Goal: Communication & Community: Answer question/provide support

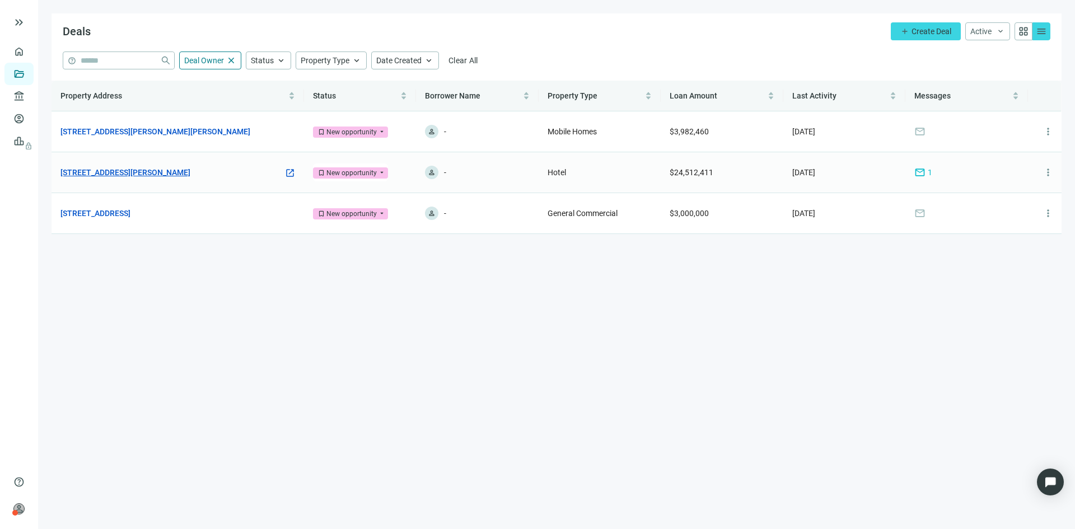
click at [135, 166] on link "[STREET_ADDRESS][PERSON_NAME]" at bounding box center [125, 172] width 130 height 12
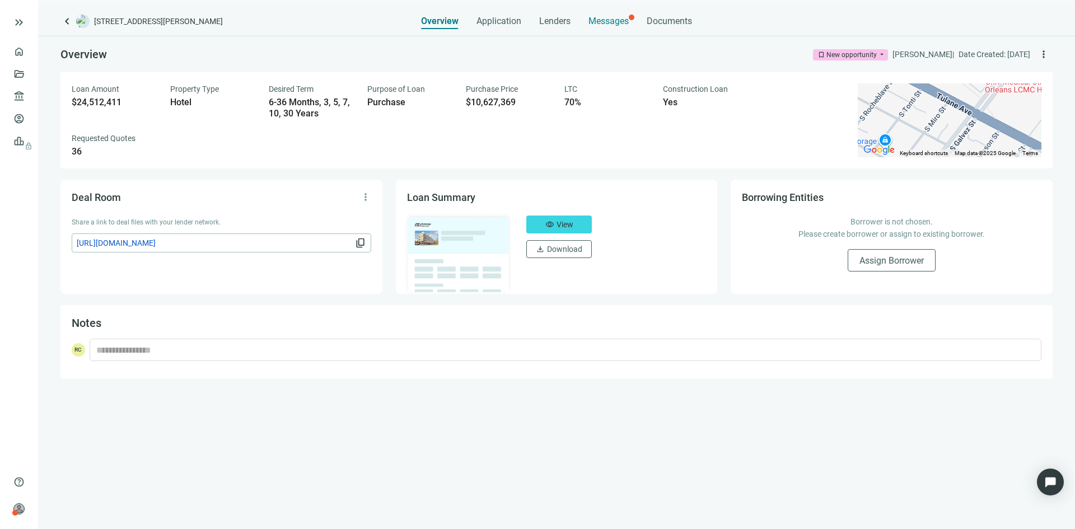
click at [610, 25] on span "Messages" at bounding box center [608, 21] width 40 height 11
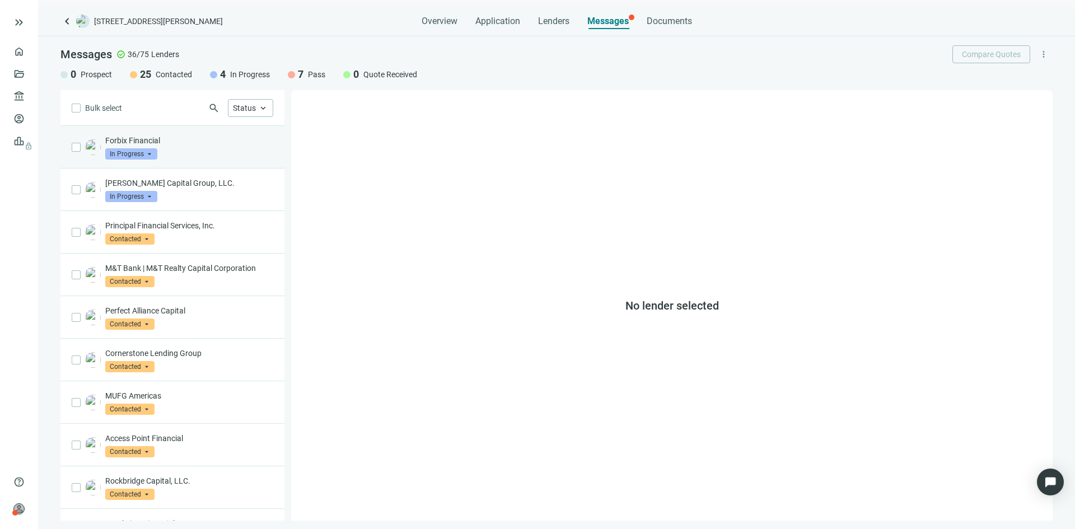
click at [202, 152] on div "Forbix Financial In Progress arrow_drop_down" at bounding box center [189, 147] width 168 height 25
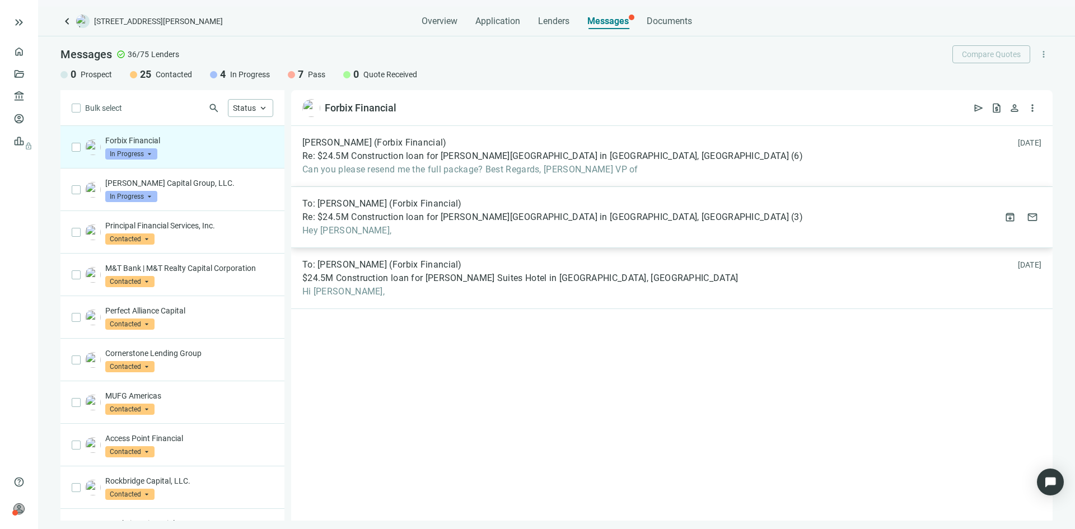
click at [400, 222] on span "Re: $24.5M Construction loan for [PERSON_NAME][GEOGRAPHIC_DATA] in [GEOGRAPHIC_…" at bounding box center [545, 217] width 486 height 11
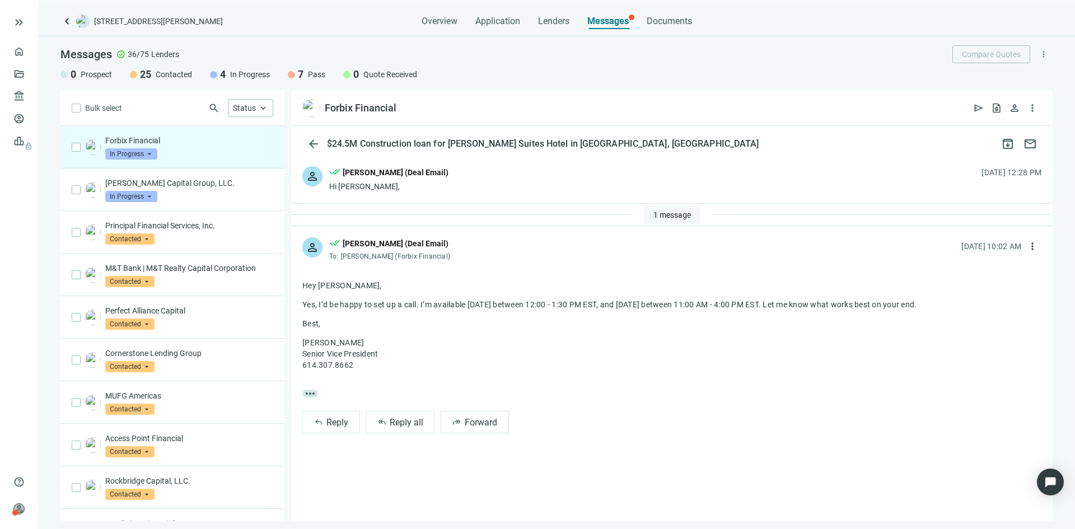
click at [661, 214] on span "1 message" at bounding box center [672, 214] width 38 height 9
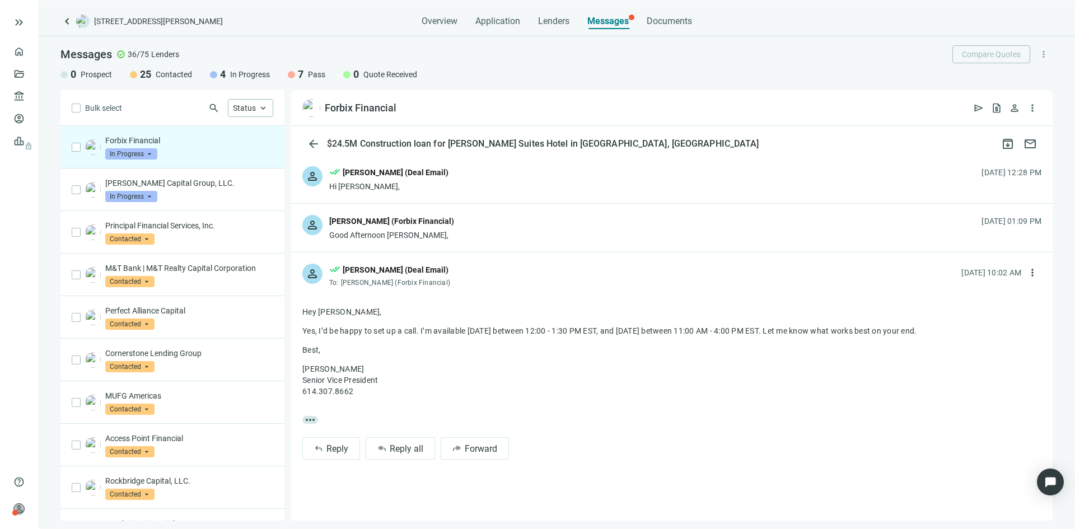
click at [440, 231] on div "person [PERSON_NAME] (Forbix Financial) Good Afternoon Rob, [DATE] 01:09 PM" at bounding box center [671, 228] width 761 height 48
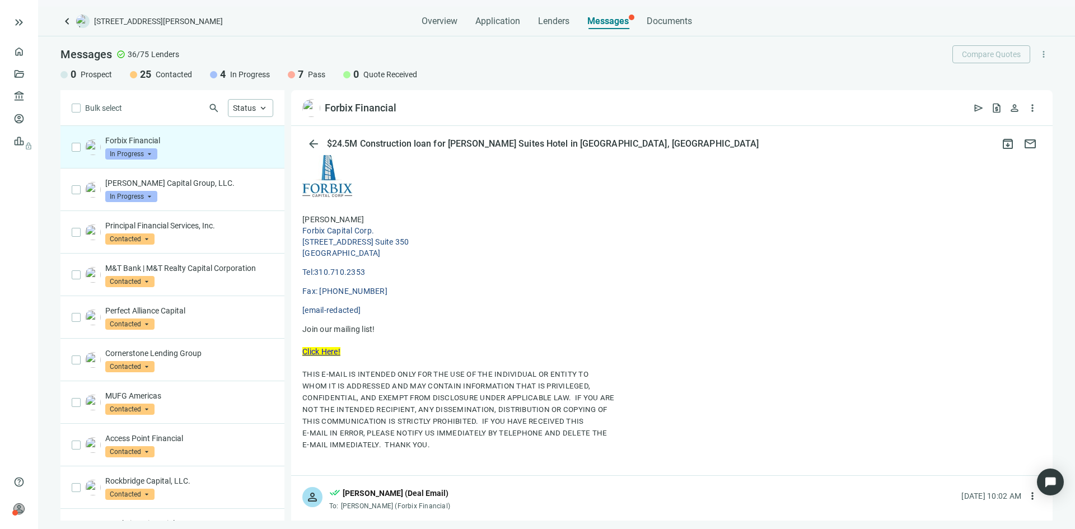
scroll to position [778, 0]
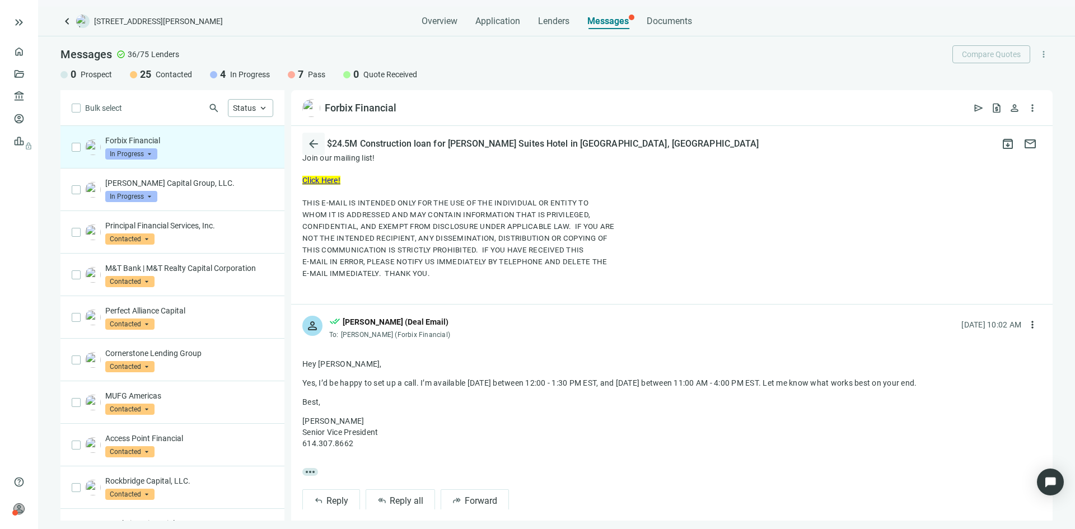
click at [317, 141] on span "arrow_back" at bounding box center [313, 143] width 13 height 13
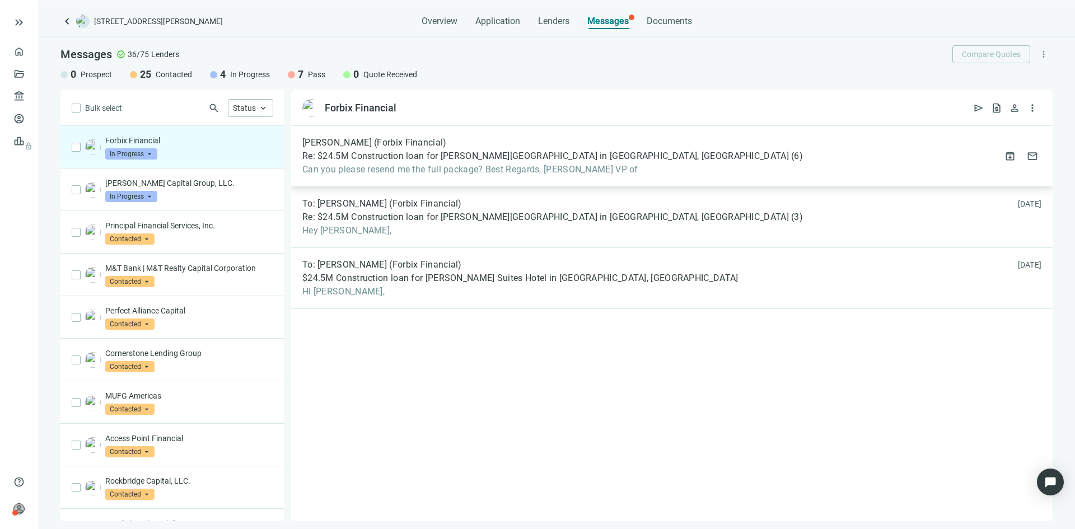
click at [352, 145] on span "[PERSON_NAME] (Forbix Financial)" at bounding box center [374, 142] width 144 height 11
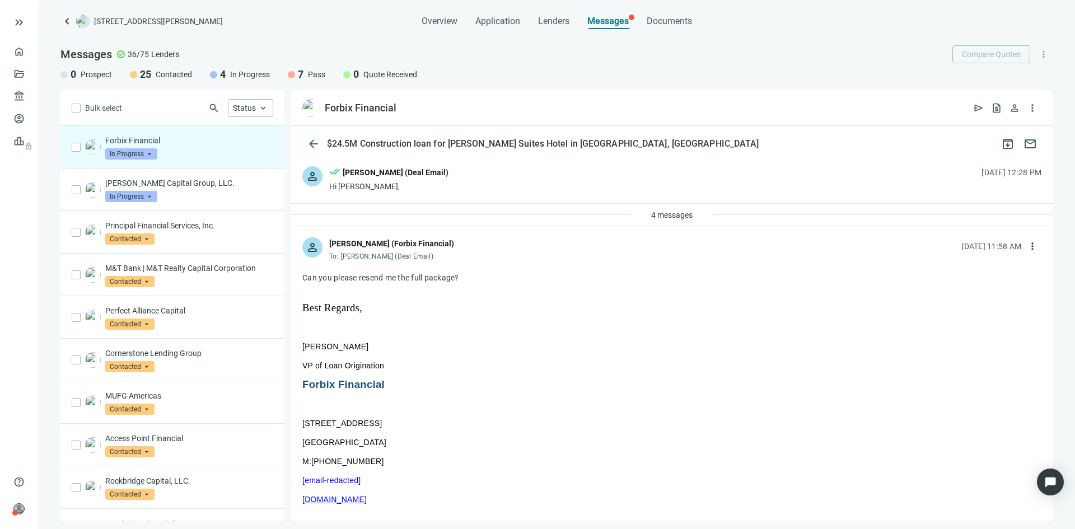
click at [352, 188] on div "Hi [PERSON_NAME]," at bounding box center [388, 186] width 119 height 11
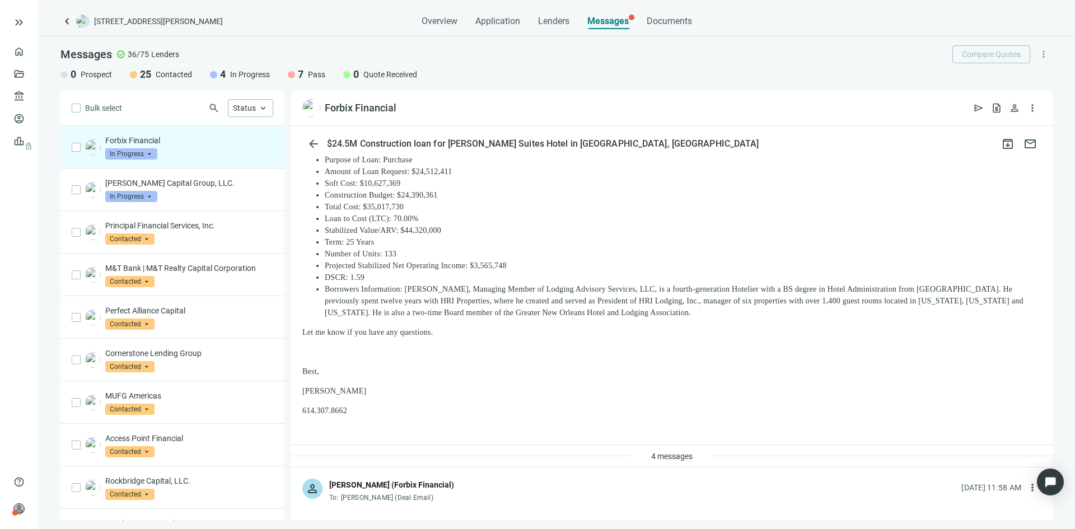
scroll to position [224, 0]
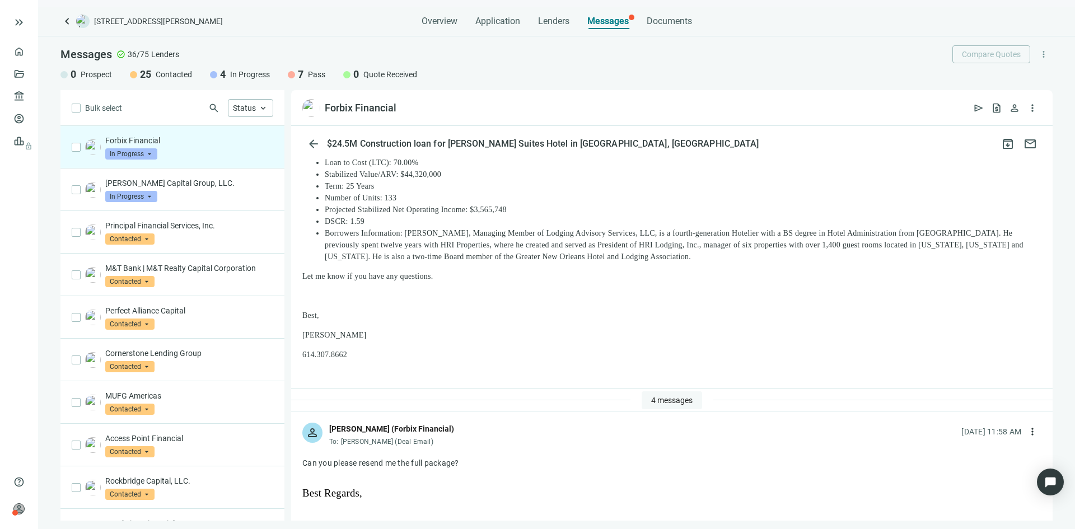
click at [654, 396] on span "4 messages" at bounding box center [671, 400] width 41 height 9
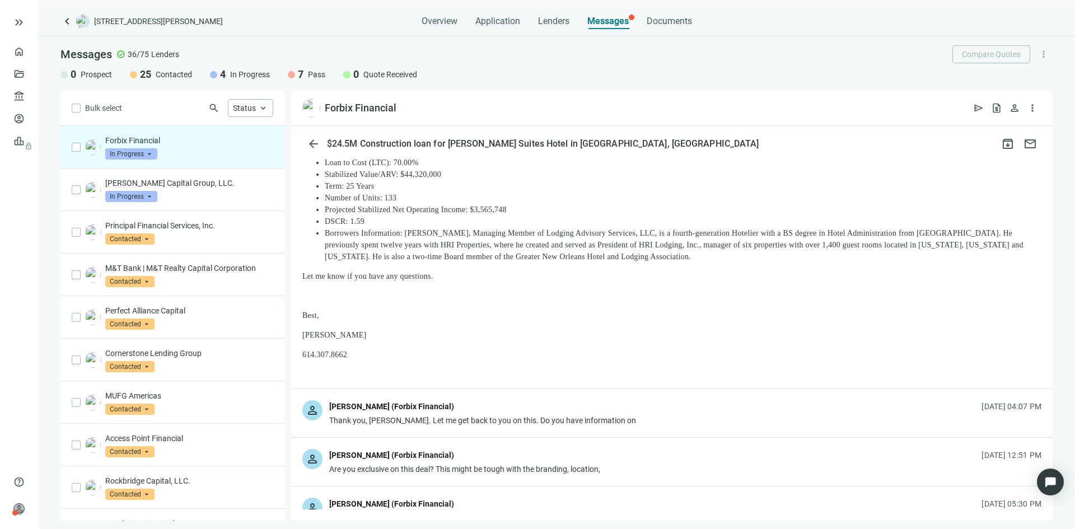
click at [458, 400] on div "[PERSON_NAME] (Forbix Financial)" at bounding box center [482, 407] width 307 height 15
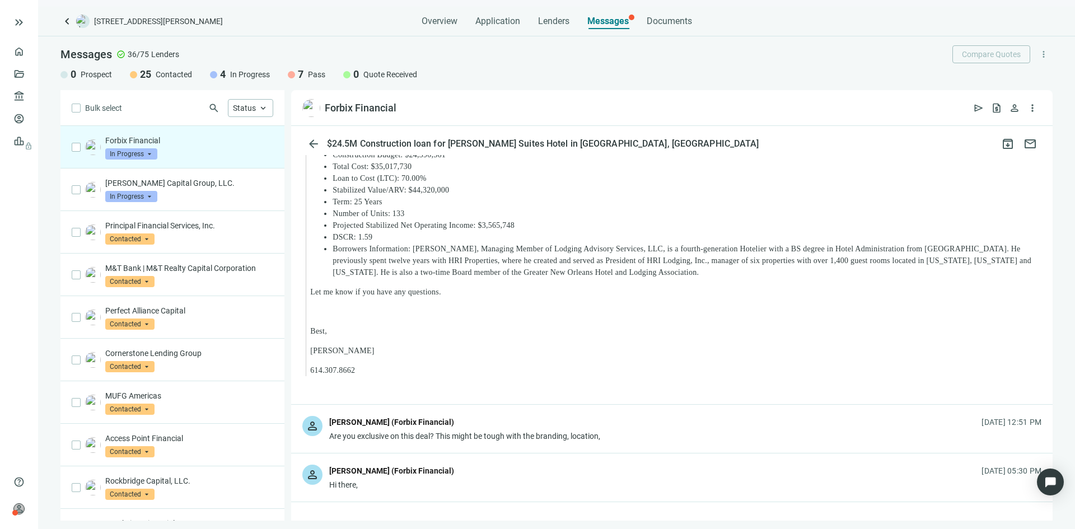
scroll to position [1232, 0]
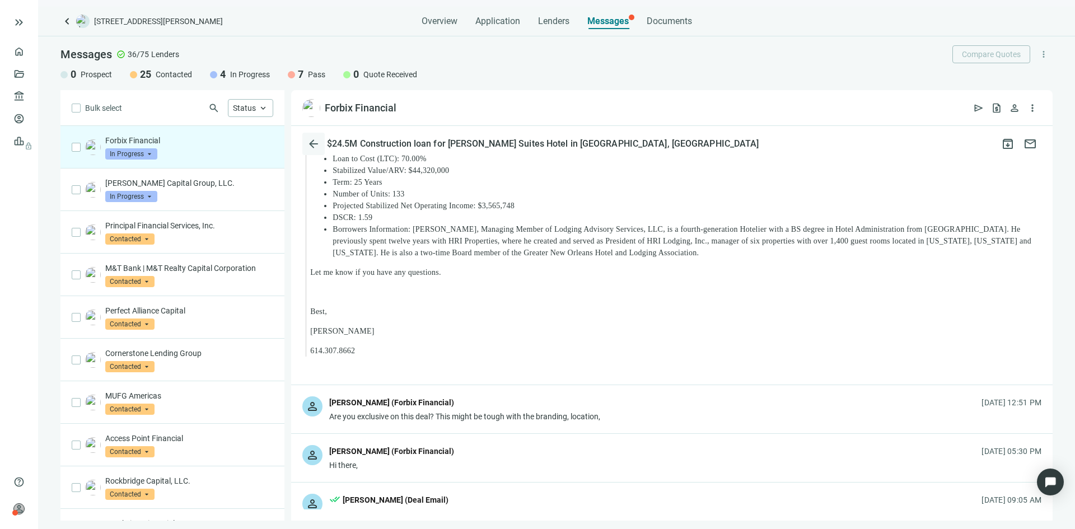
click at [310, 146] on span "arrow_back" at bounding box center [313, 143] width 13 height 13
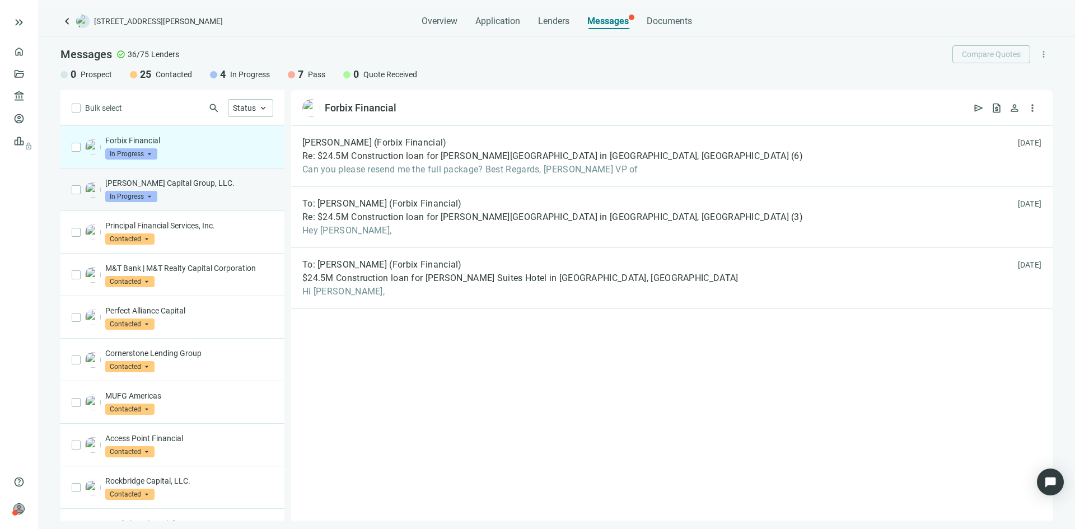
click at [192, 198] on div "[PERSON_NAME] Capital Group, LLC. In Progress arrow_drop_down" at bounding box center [189, 189] width 168 height 25
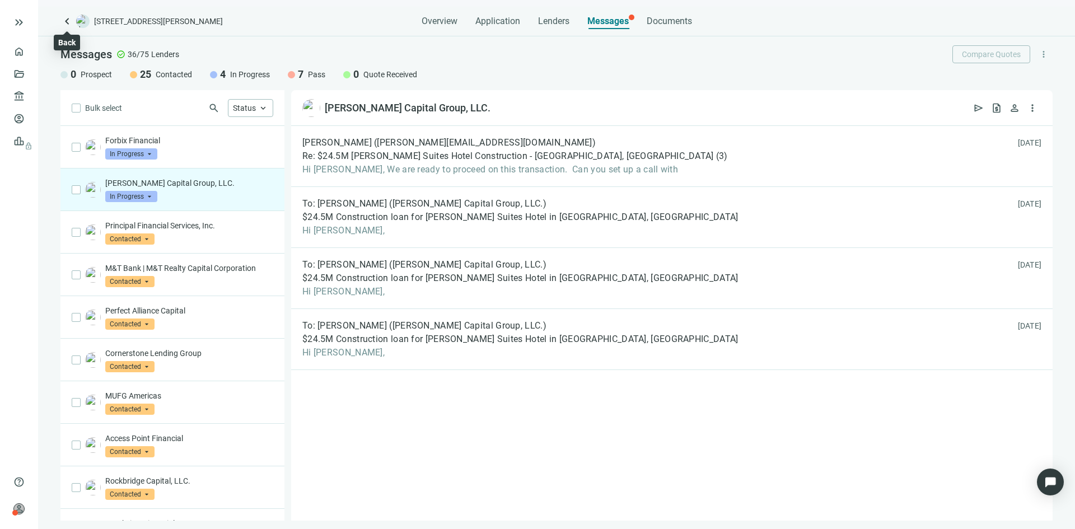
click at [63, 15] on span "keyboard_arrow_left" at bounding box center [66, 21] width 13 height 13
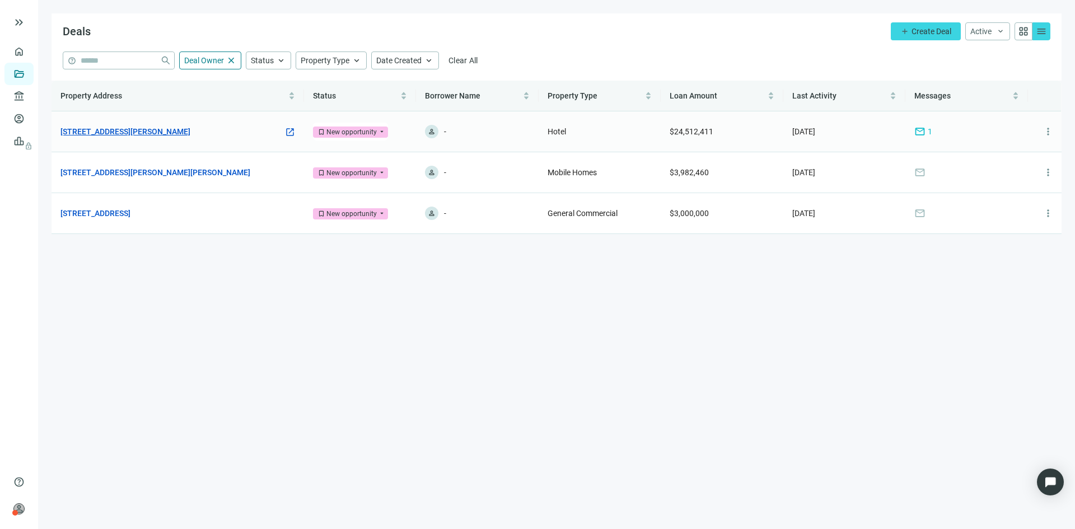
click at [170, 128] on link "[STREET_ADDRESS][PERSON_NAME]" at bounding box center [125, 131] width 130 height 12
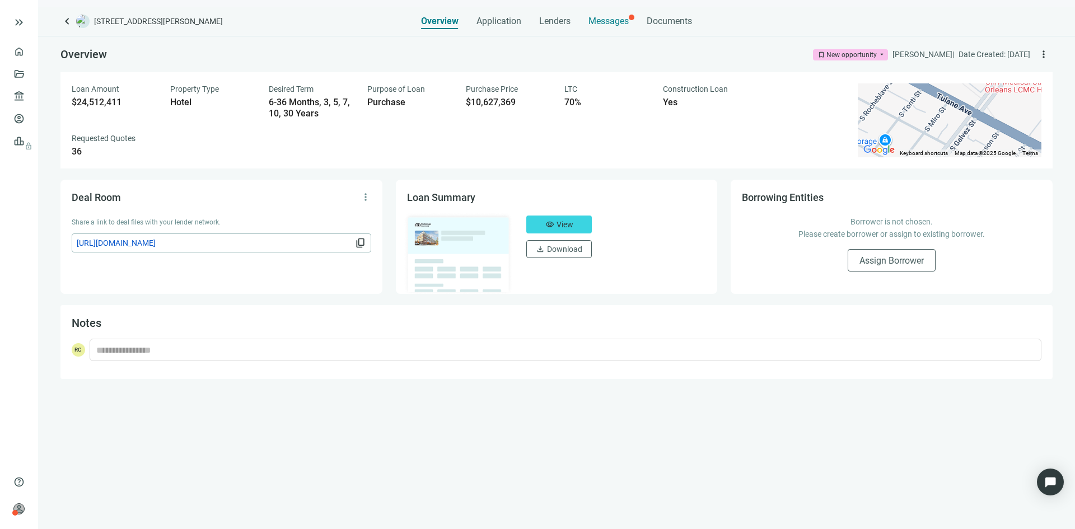
click at [605, 21] on span "Messages" at bounding box center [608, 21] width 40 height 11
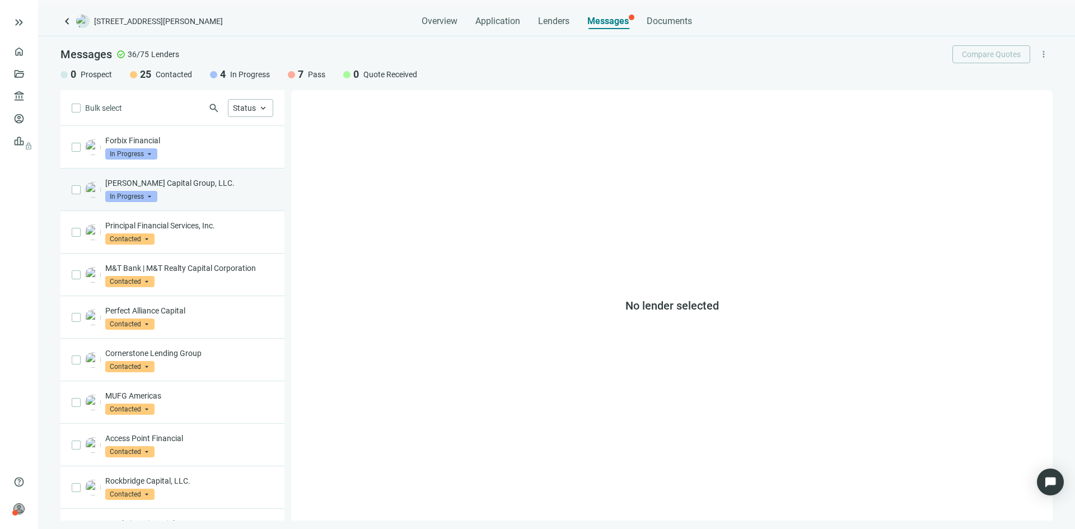
click at [201, 191] on div "[PERSON_NAME] Capital Group, LLC. In Progress arrow_drop_down" at bounding box center [189, 189] width 168 height 25
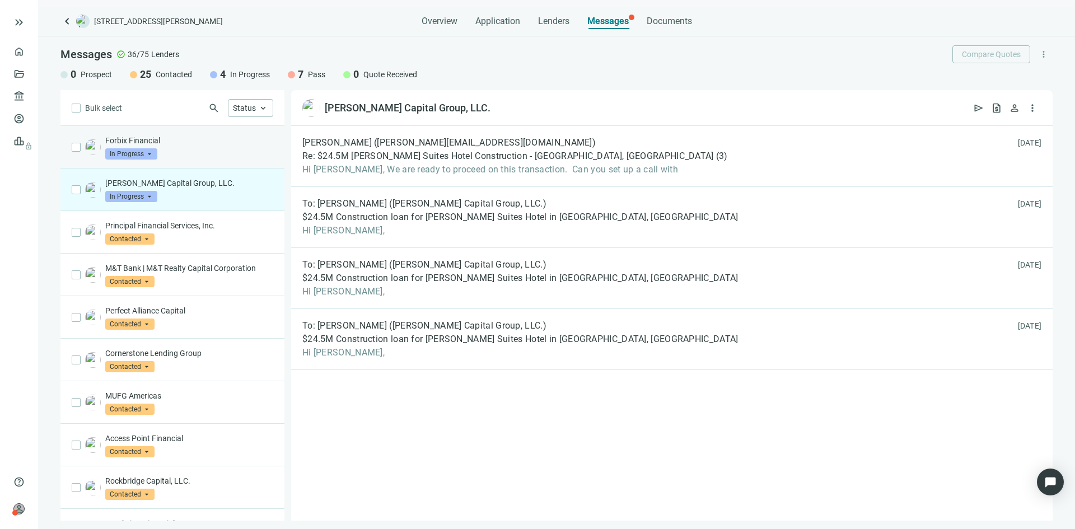
click at [212, 153] on div "Forbix Financial In Progress arrow_drop_down" at bounding box center [189, 147] width 168 height 25
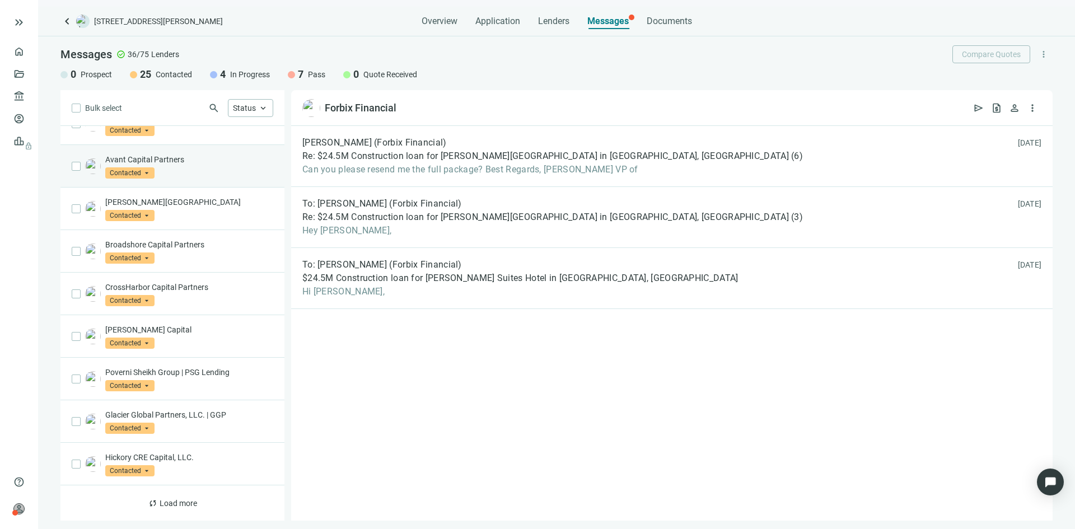
scroll to position [492, 0]
click at [162, 504] on span "Load more" at bounding box center [179, 502] width 38 height 9
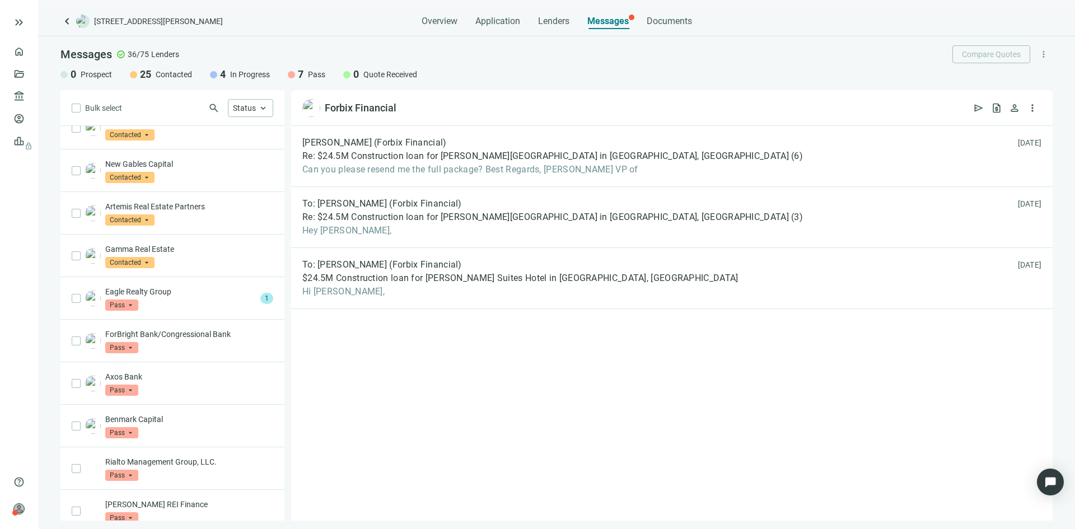
scroll to position [1148, 0]
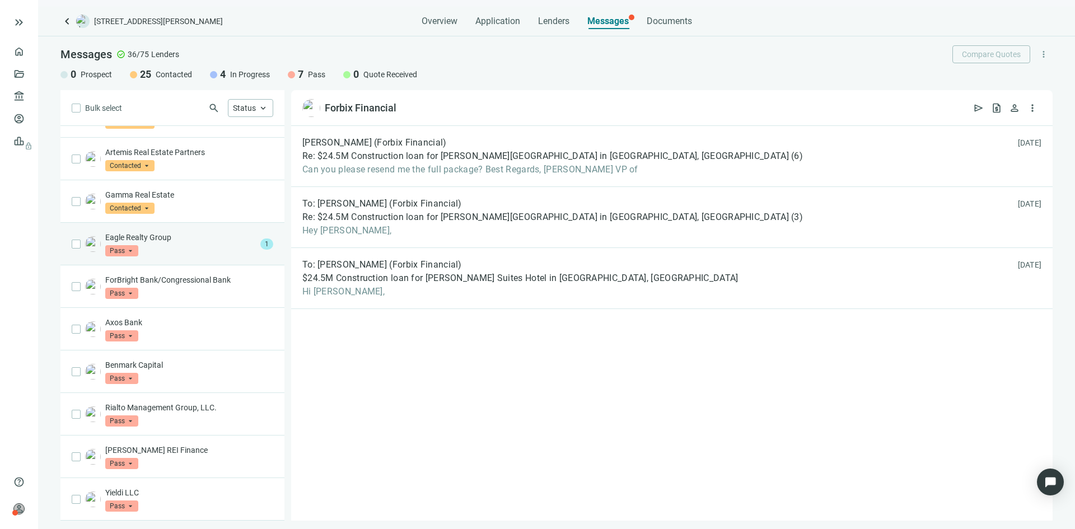
click at [199, 244] on div "Eagle Realty Group Pass arrow_drop_down" at bounding box center [180, 244] width 151 height 25
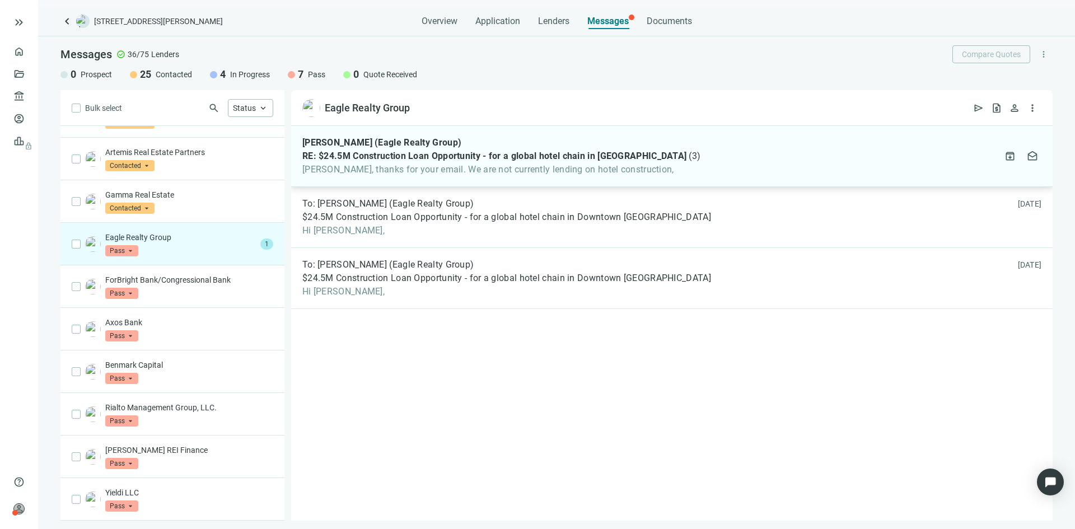
click at [501, 175] on span "[PERSON_NAME], thanks for your email. We are not currently lending on hotel con…" at bounding box center [501, 169] width 398 height 11
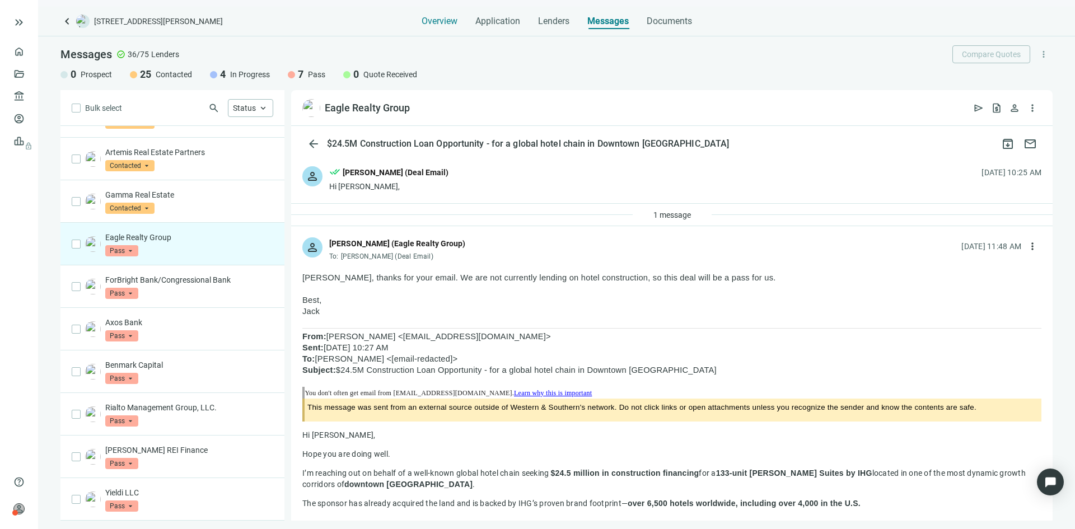
click at [441, 26] on span "Overview" at bounding box center [440, 21] width 36 height 11
